Goal: Transaction & Acquisition: Purchase product/service

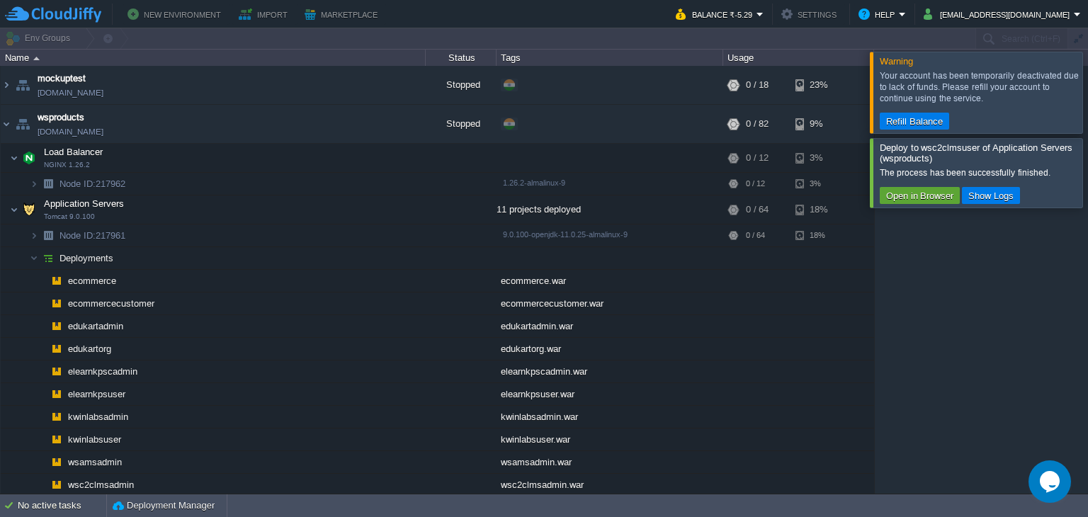
scroll to position [63, 0]
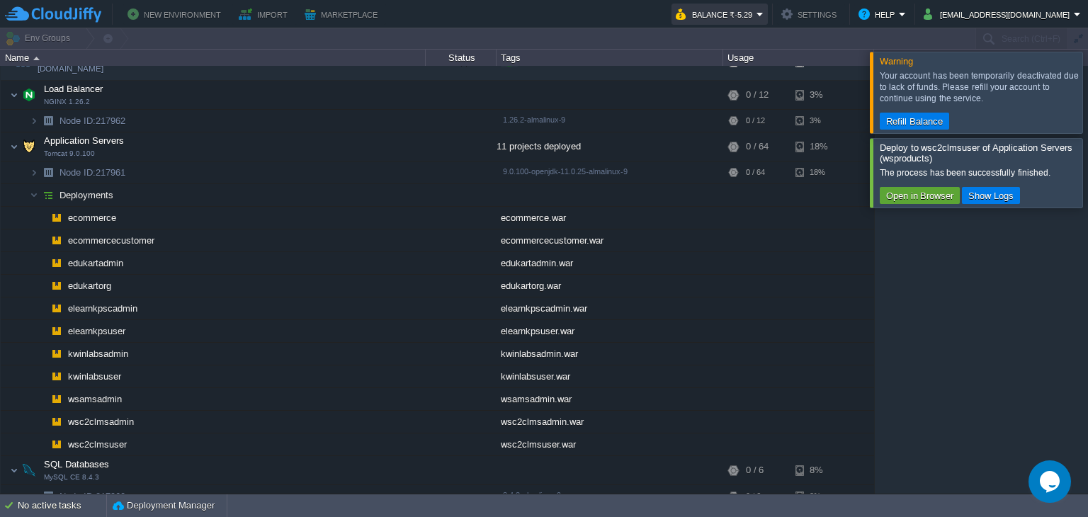
click at [756, 8] on button "Balance ₹-5.29" at bounding box center [716, 14] width 81 height 17
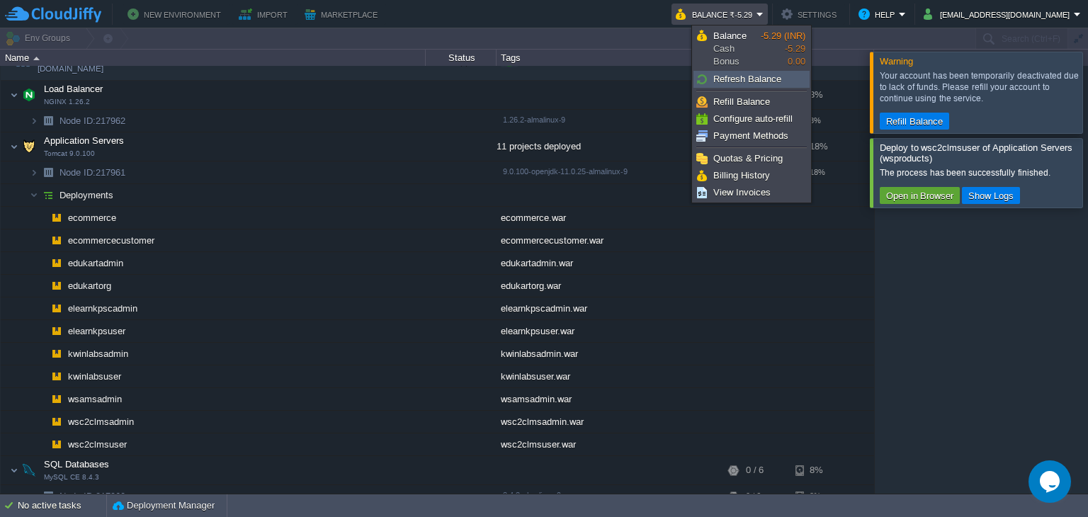
click at [773, 79] on span "Refresh Balance" at bounding box center [747, 79] width 68 height 11
click at [766, 99] on span "Refill Balance" at bounding box center [741, 101] width 57 height 11
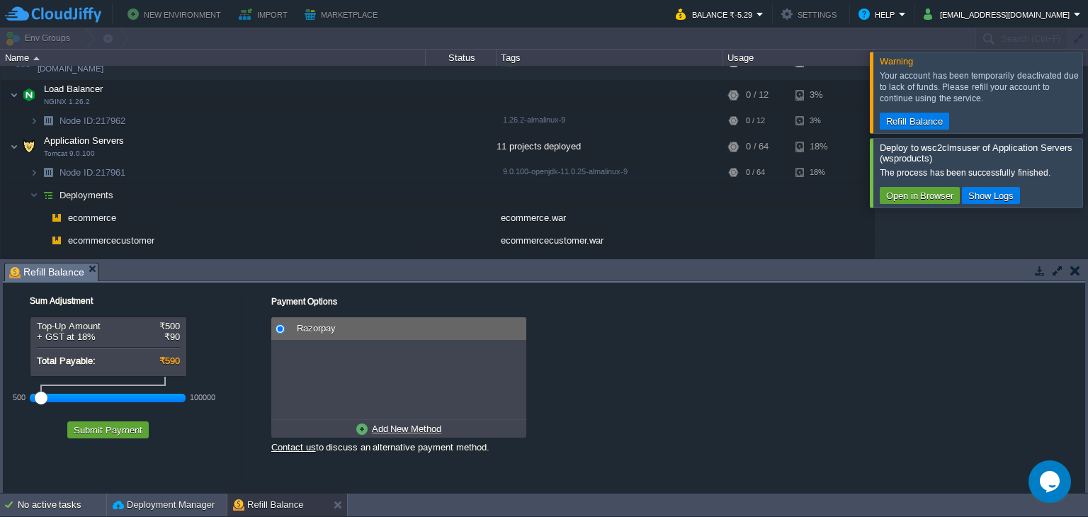
drag, startPoint x: 59, startPoint y: 399, endPoint x: 6, endPoint y: 400, distance: 53.1
click at [6, 400] on div "Sum Adjustment Top-Up Amount ₹500 + GST at 18% ₹90 Total Payable: ₹590 500 1000…" at bounding box center [122, 364] width 239 height 163
click at [136, 436] on button "Submit Payment" at bounding box center [107, 430] width 77 height 13
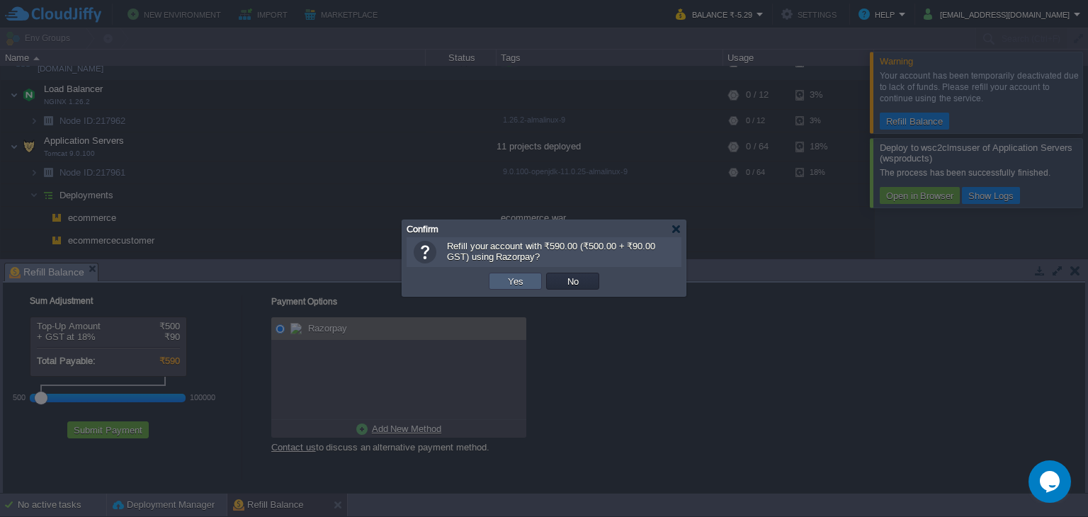
click at [496, 276] on td "Yes" at bounding box center [515, 281] width 53 height 17
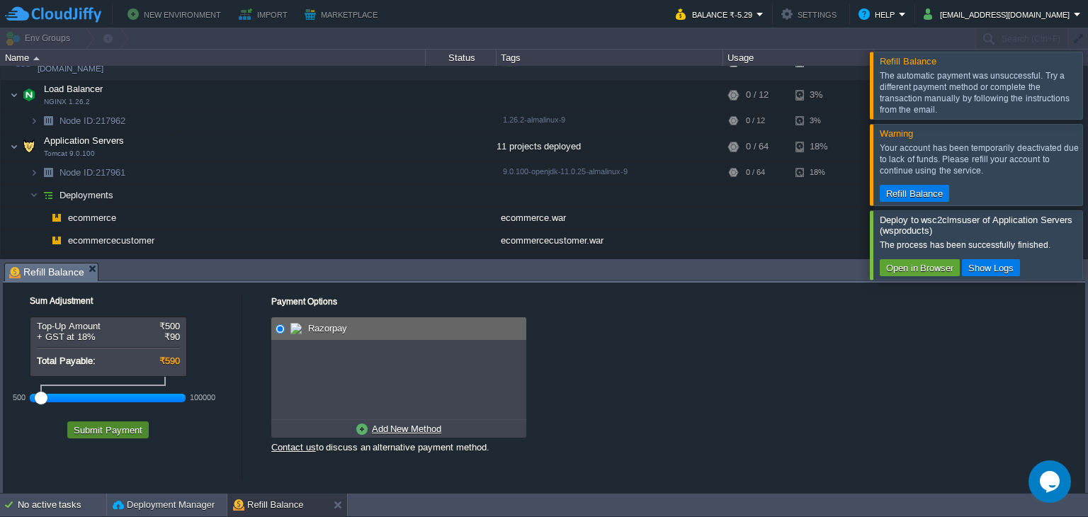
click at [122, 429] on button "Submit Payment" at bounding box center [107, 430] width 77 height 13
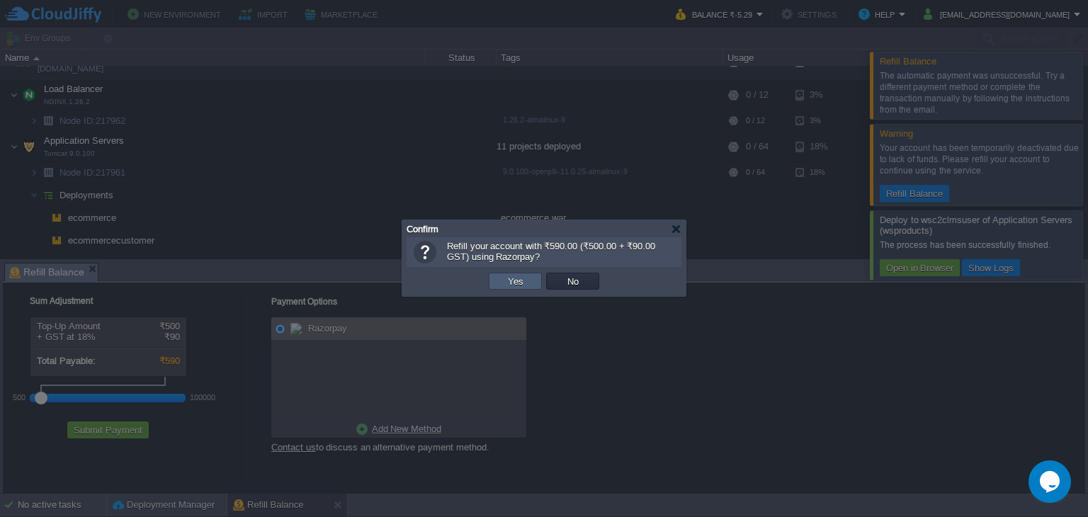
click at [528, 280] on td "Yes" at bounding box center [515, 281] width 53 height 17
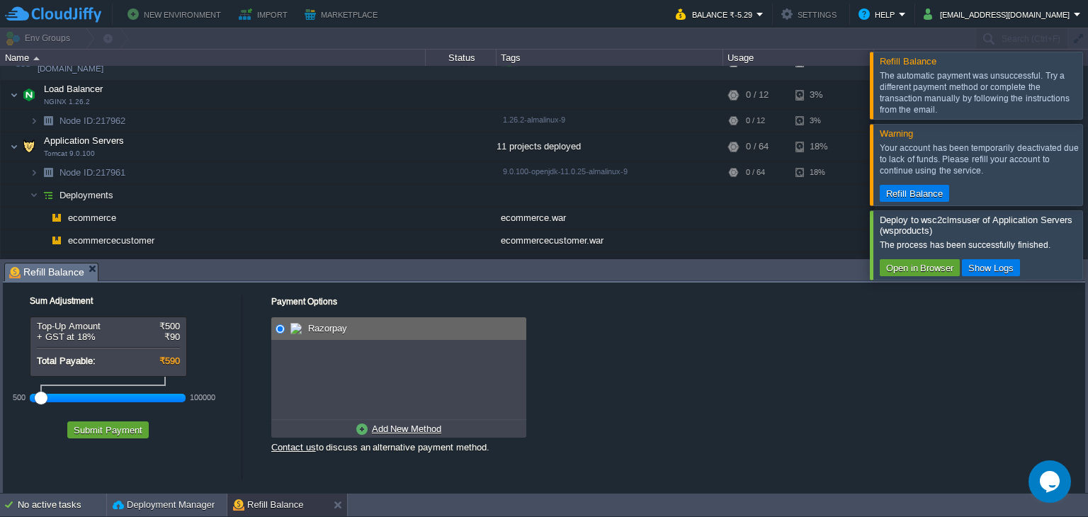
click at [384, 435] on link "Add New Method" at bounding box center [399, 429] width 92 height 18
radio input "true"
click at [309, 322] on span at bounding box center [300, 328] width 20 height 17
click at [115, 427] on button "Submit Payment" at bounding box center [107, 430] width 77 height 13
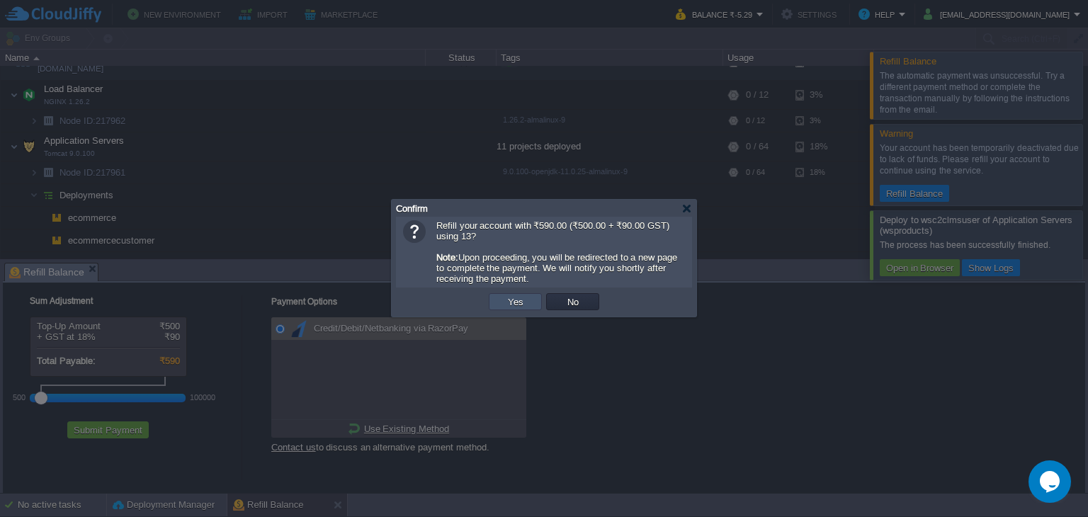
click at [518, 303] on button "Yes" at bounding box center [516, 301] width 24 height 13
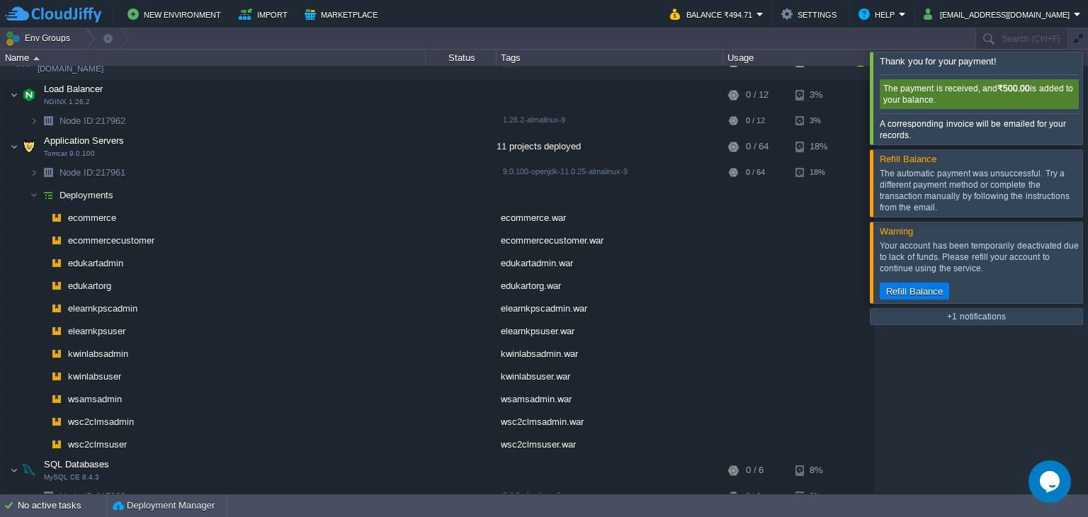
scroll to position [0, 0]
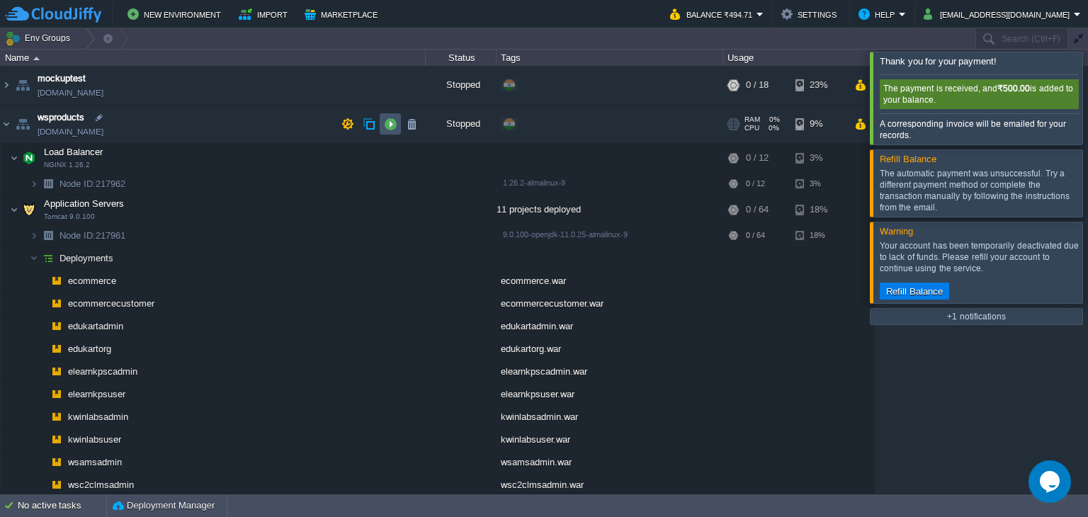
click at [387, 128] on button "button" at bounding box center [390, 124] width 13 height 13
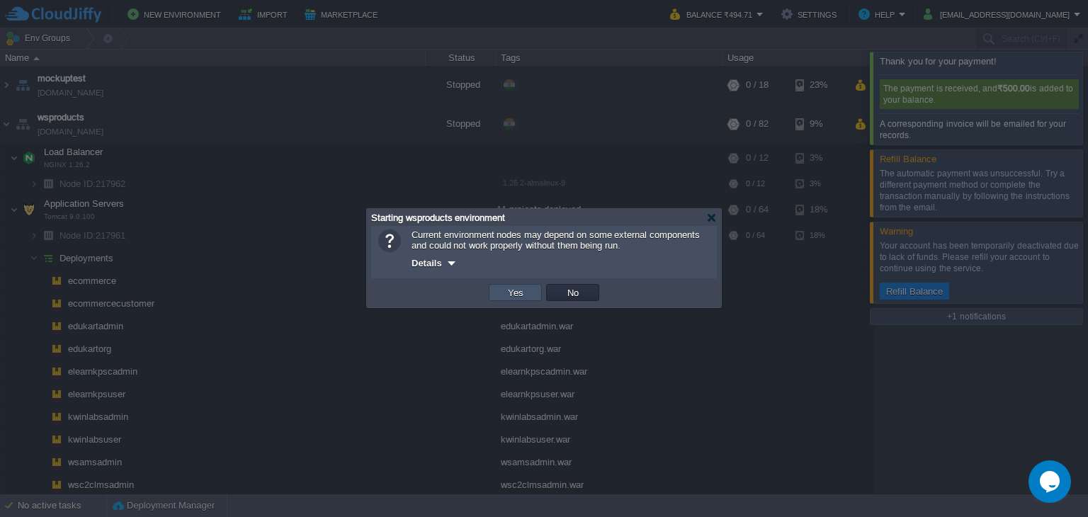
click at [513, 297] on button "Yes" at bounding box center [516, 292] width 24 height 13
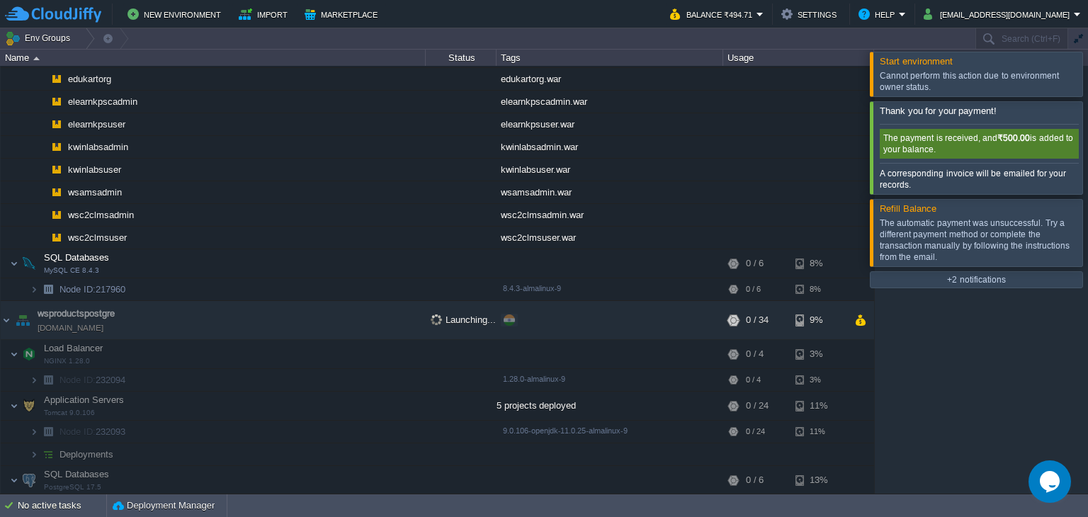
scroll to position [290, 0]
